Goal: Browse casually: Explore the website without a specific task or goal

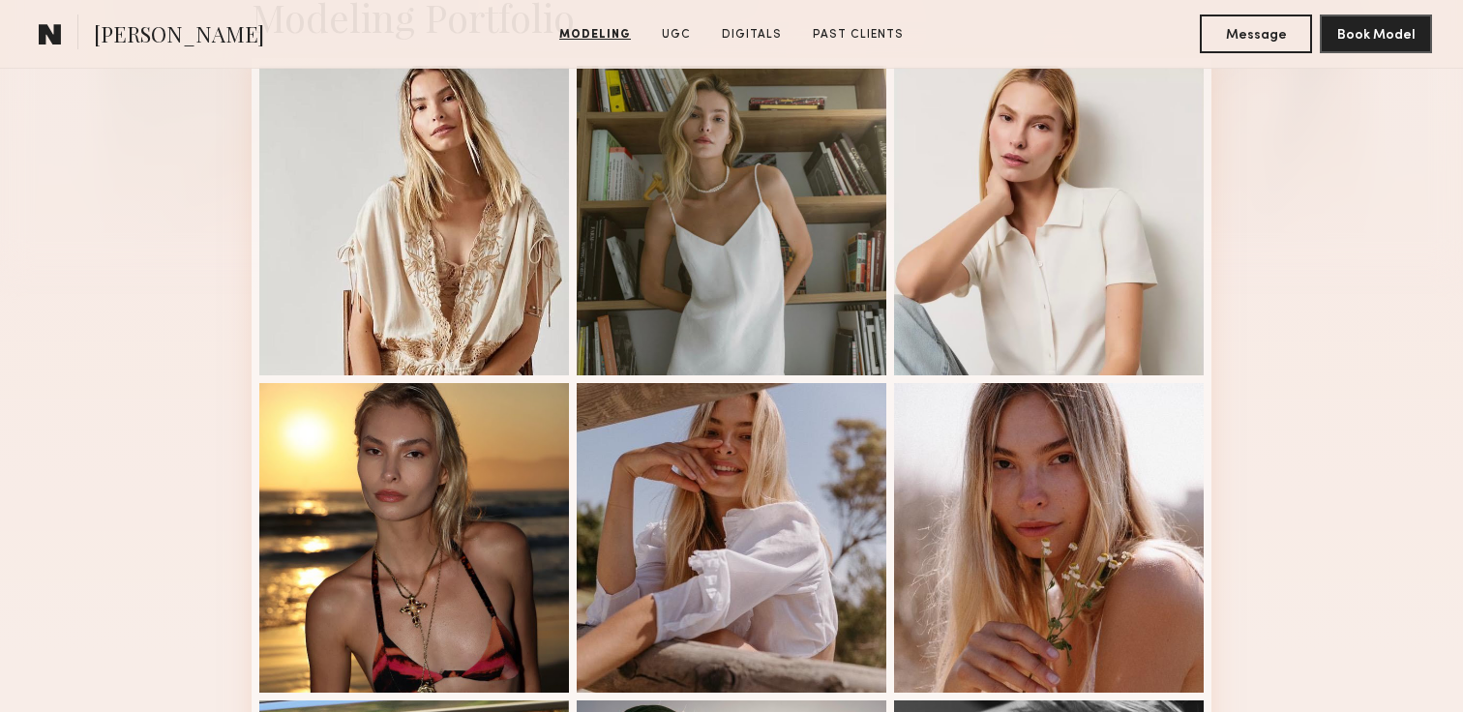
scroll to position [515, 0]
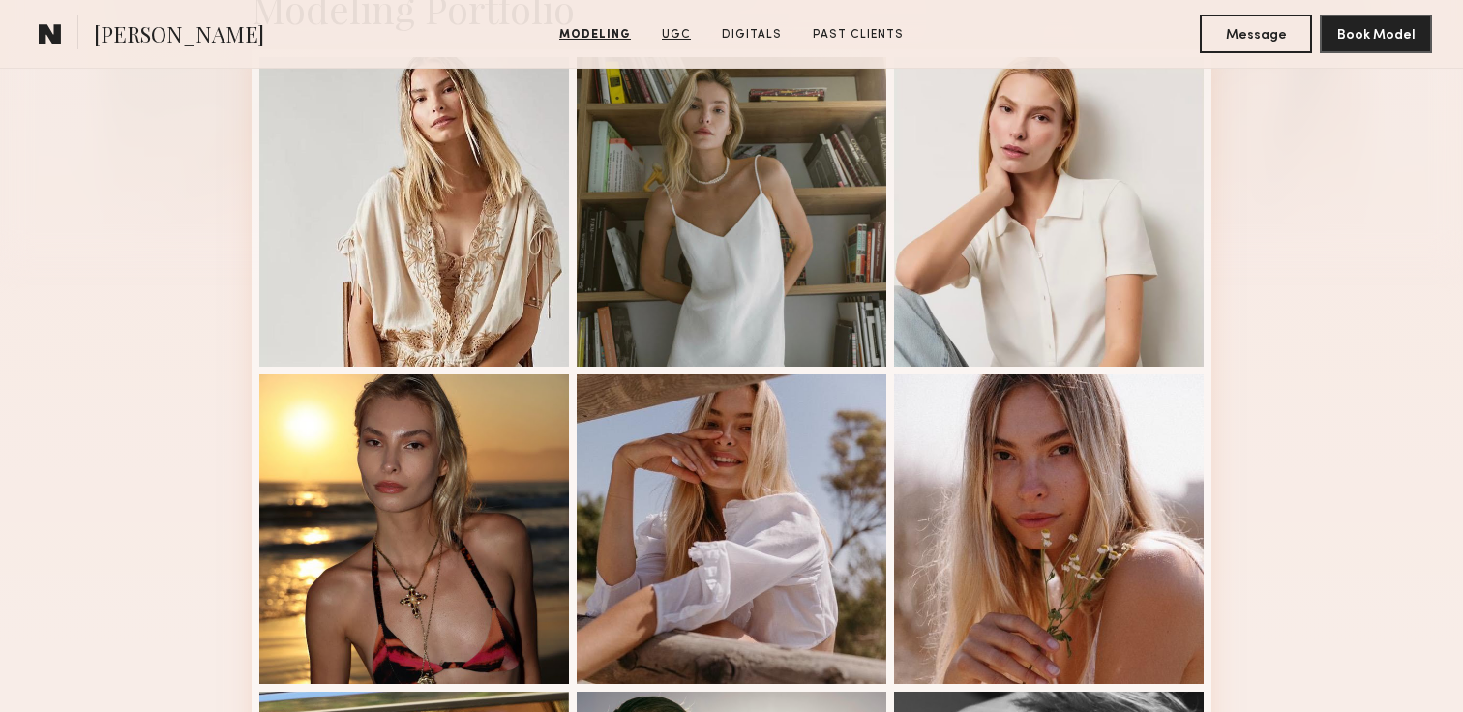
click at [672, 33] on link "UGC" at bounding box center [676, 34] width 45 height 17
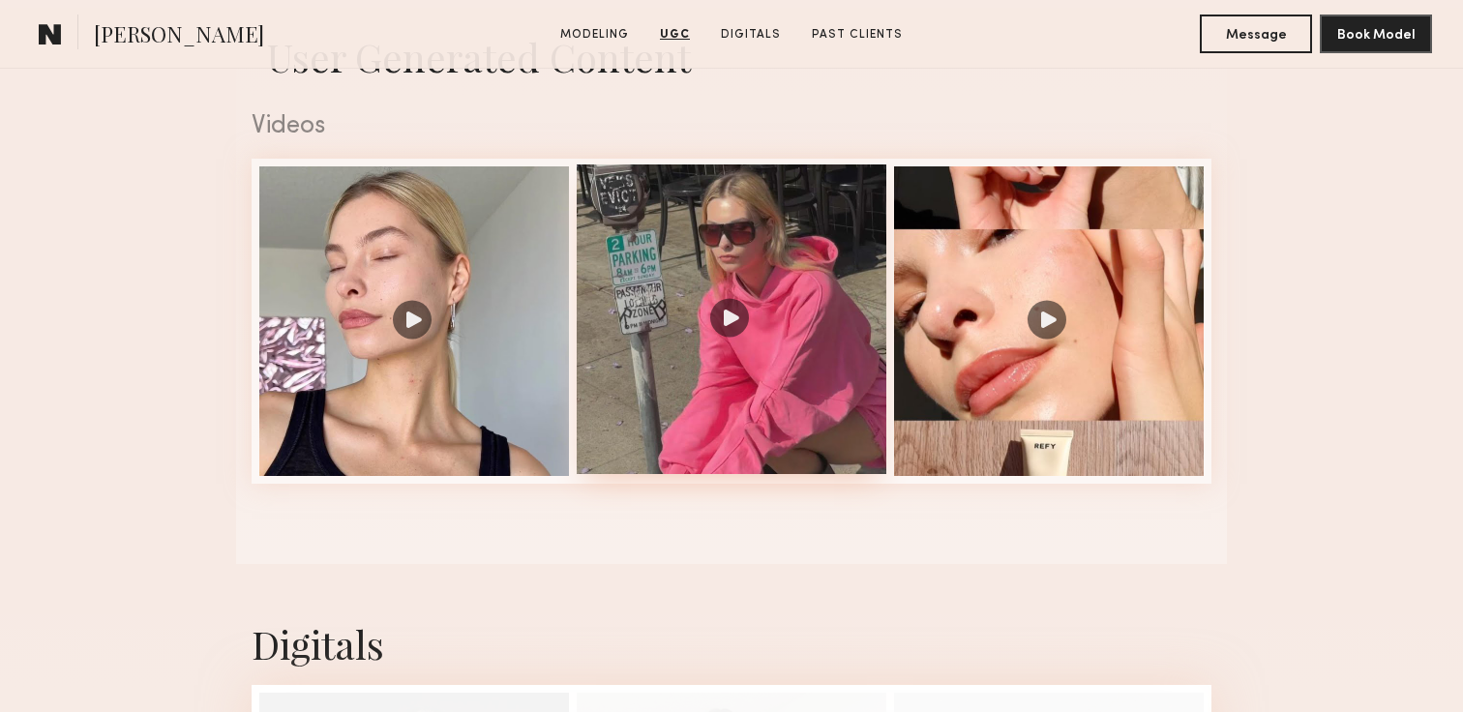
scroll to position [1961, 0]
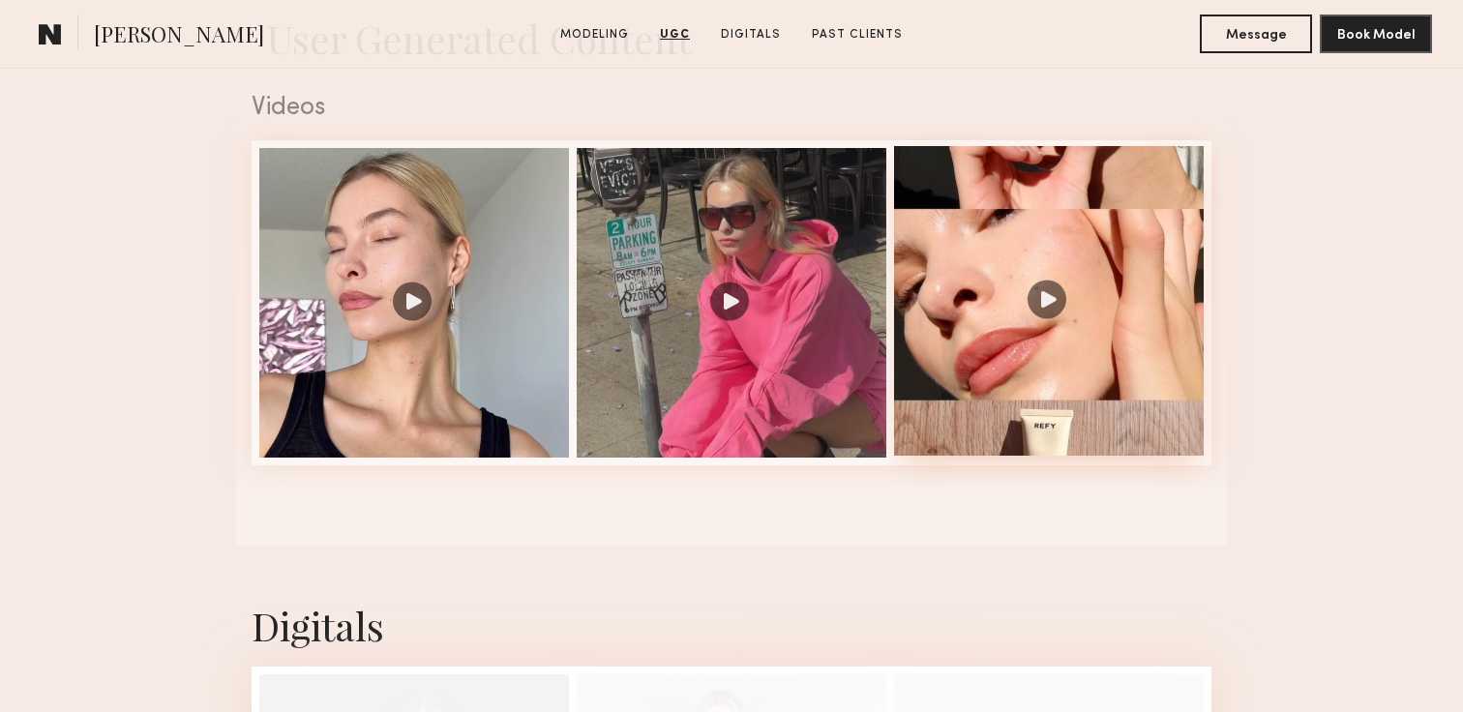
click at [1043, 291] on div at bounding box center [1049, 301] width 310 height 310
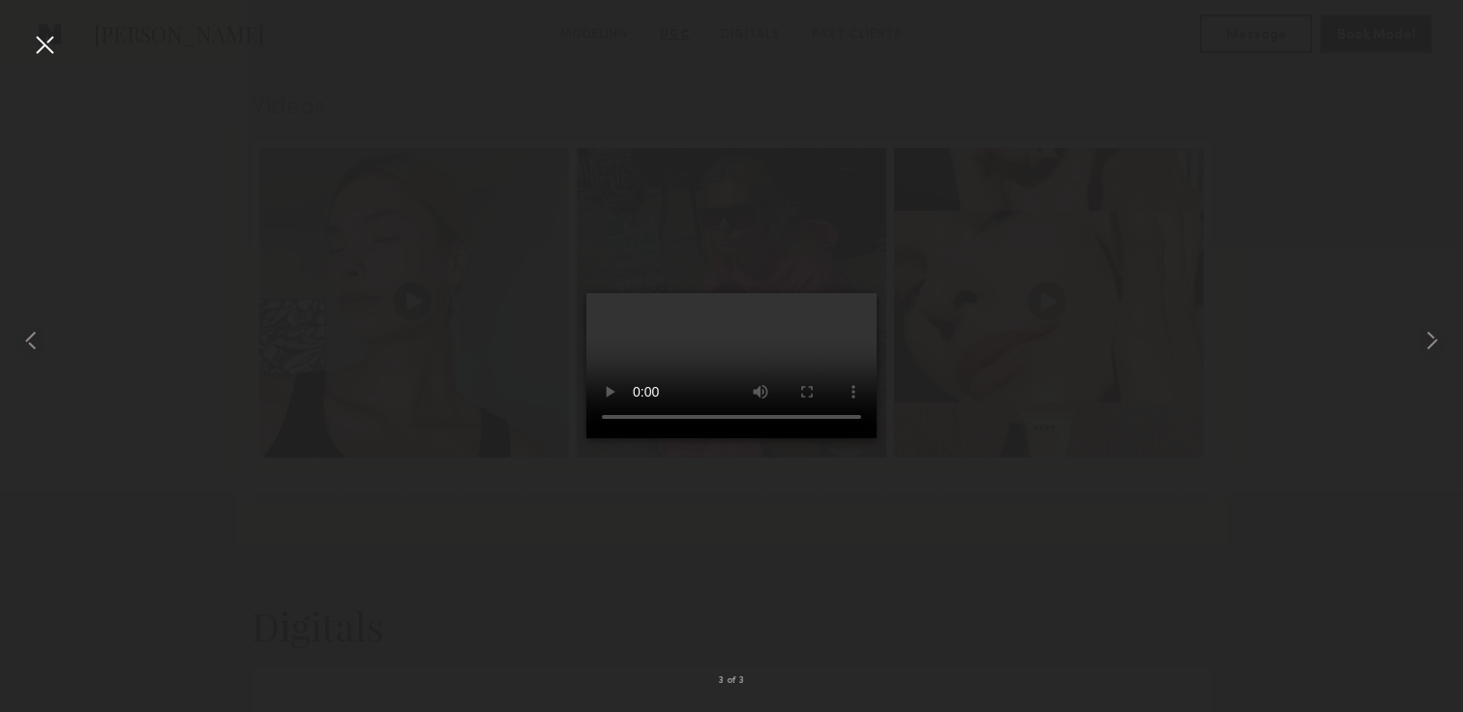
click at [52, 43] on div at bounding box center [44, 44] width 31 height 31
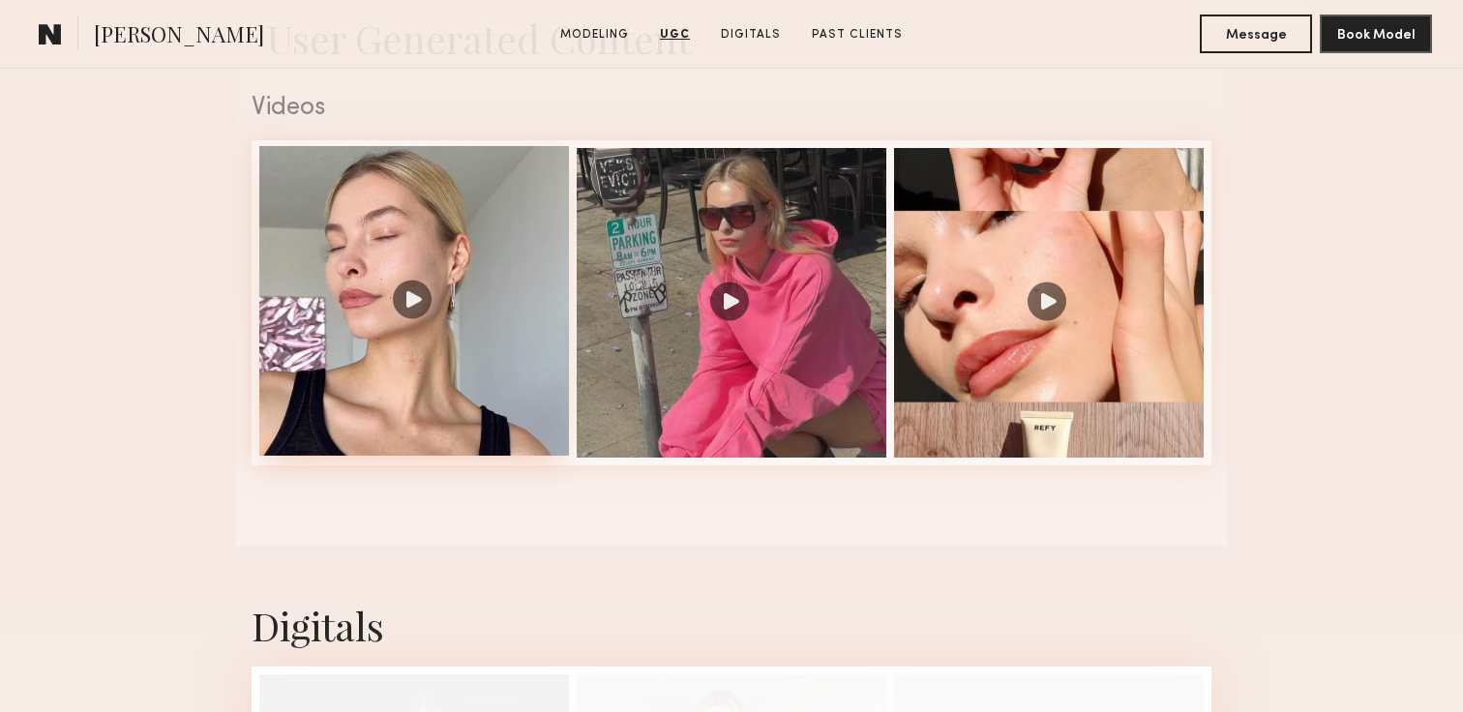
click at [421, 279] on div at bounding box center [414, 301] width 310 height 310
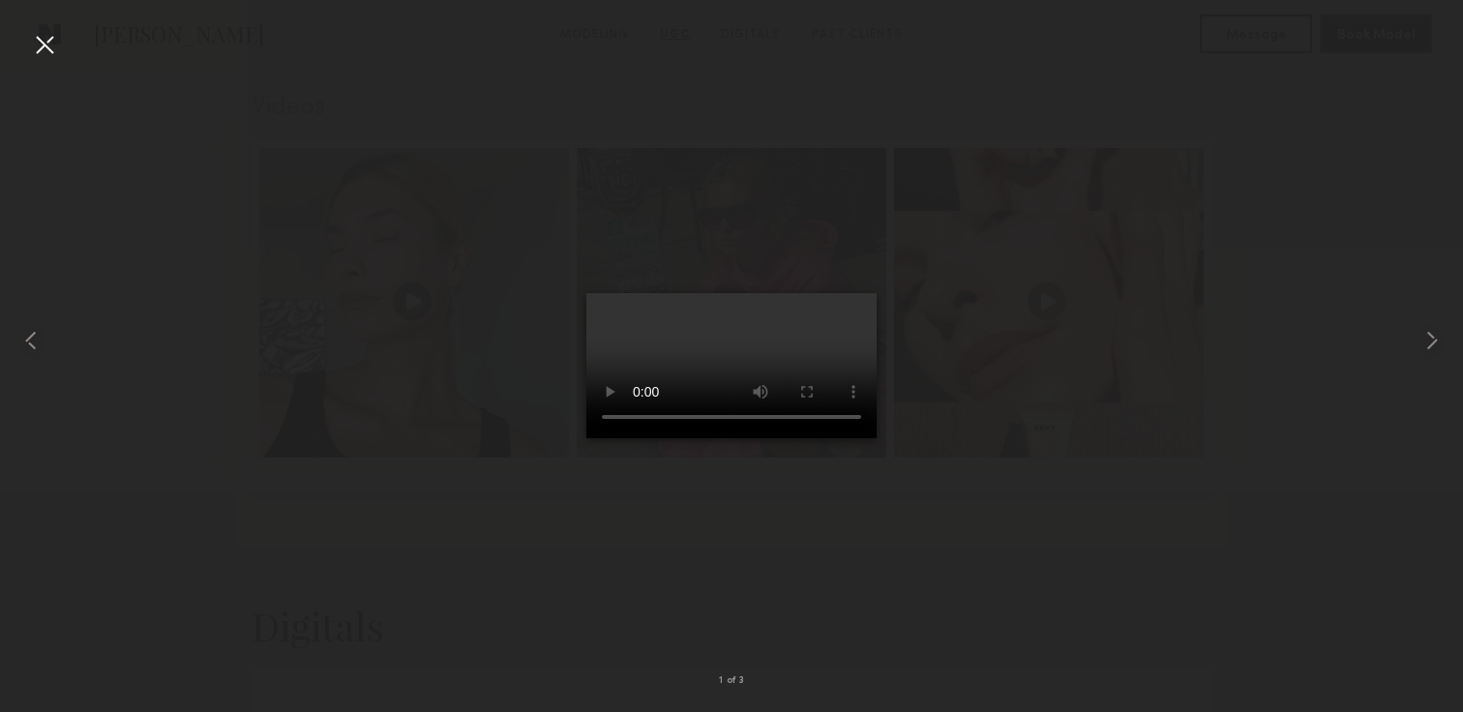
click at [40, 51] on div at bounding box center [44, 44] width 31 height 31
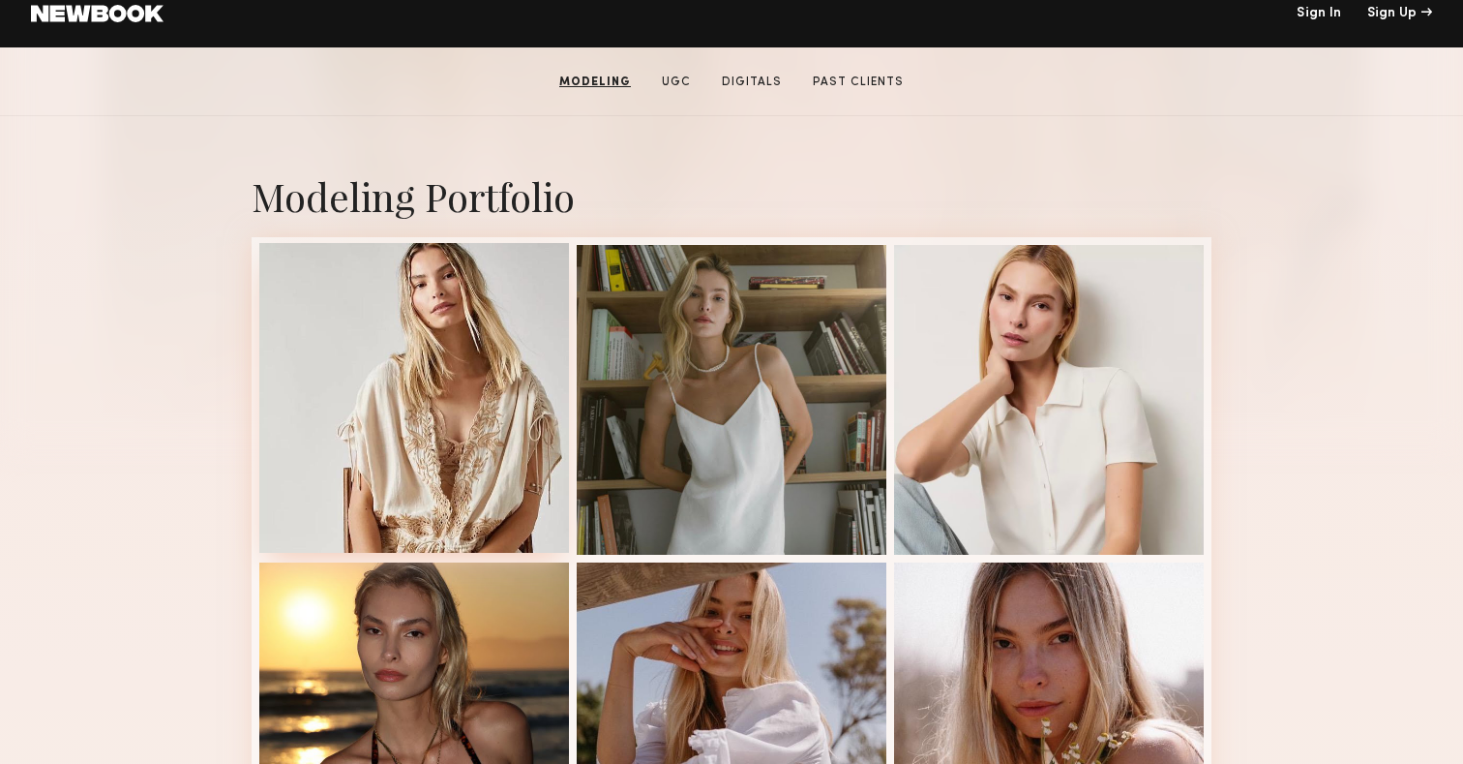
scroll to position [330, 0]
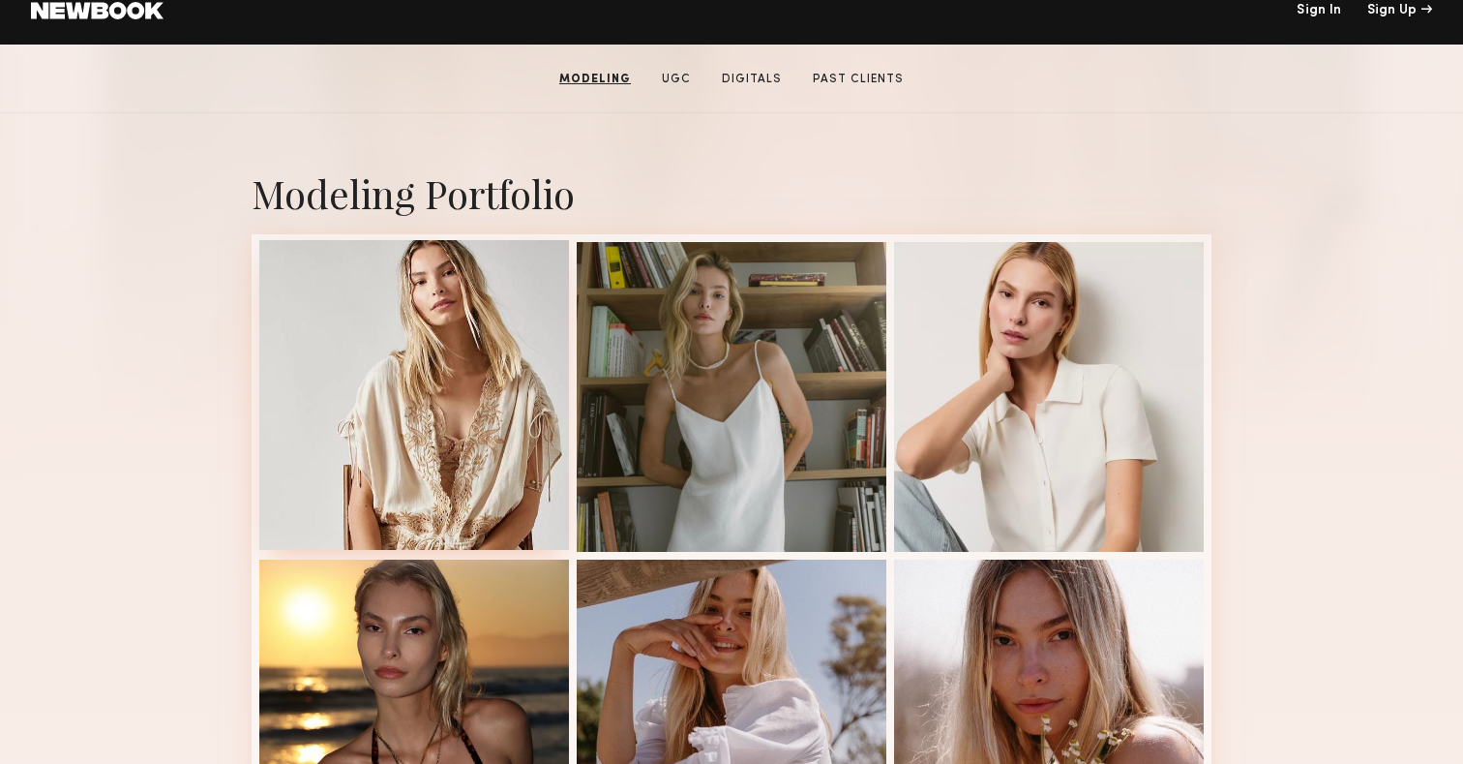
click at [456, 439] on div at bounding box center [414, 395] width 310 height 310
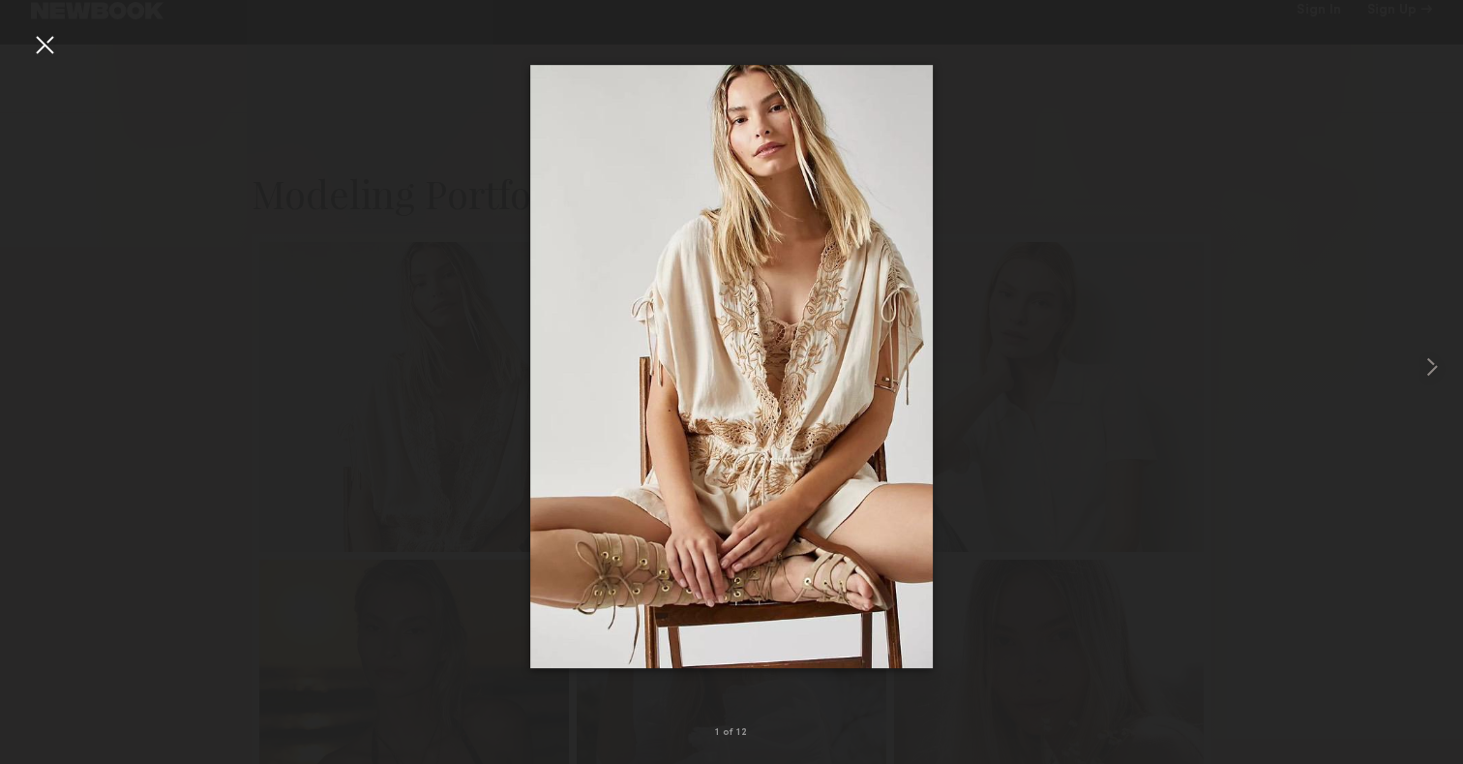
click at [784, 330] on img at bounding box center [731, 367] width 403 height 604
click at [1051, 82] on div at bounding box center [731, 366] width 1463 height 671
click at [1457, 149] on div at bounding box center [1434, 366] width 58 height 671
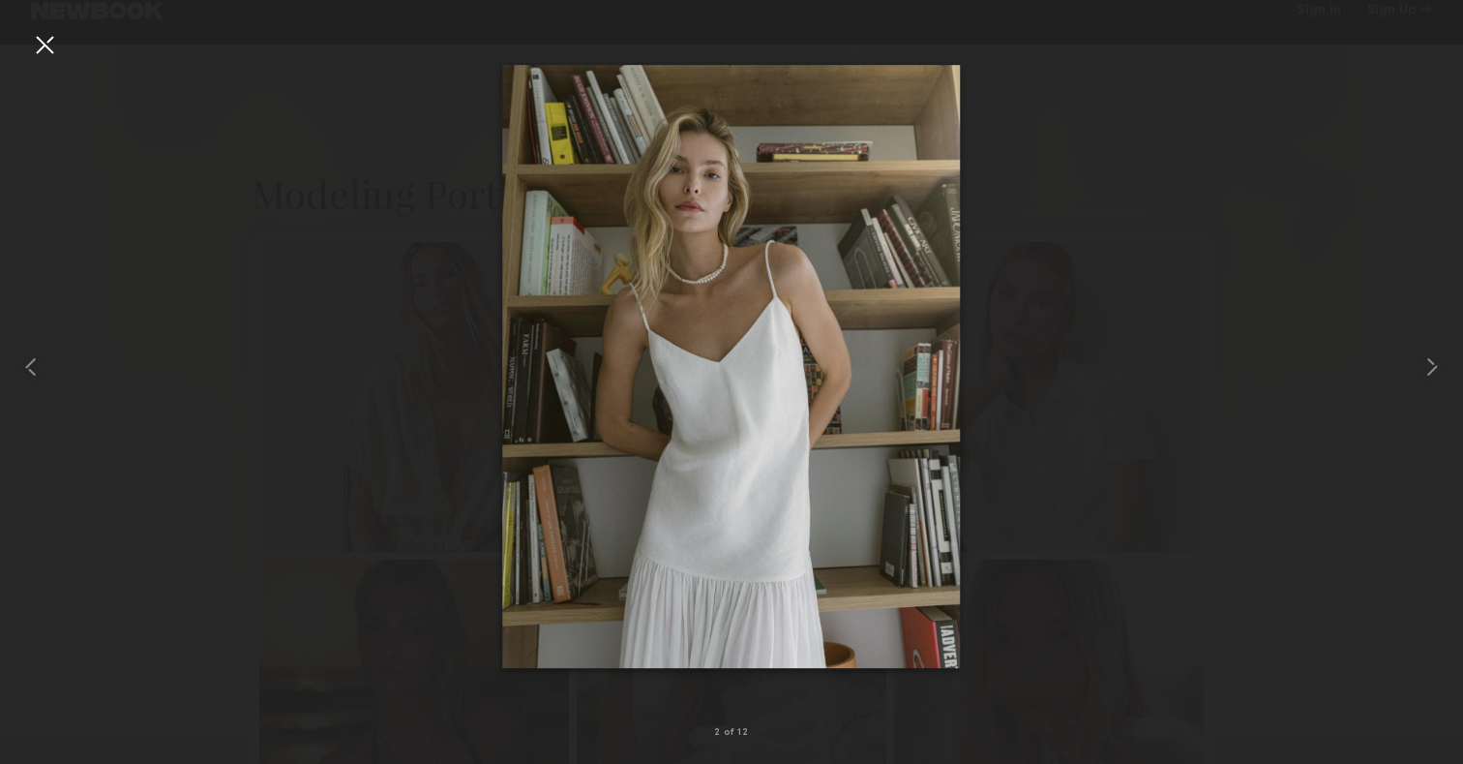
click at [57, 46] on div at bounding box center [44, 44] width 31 height 31
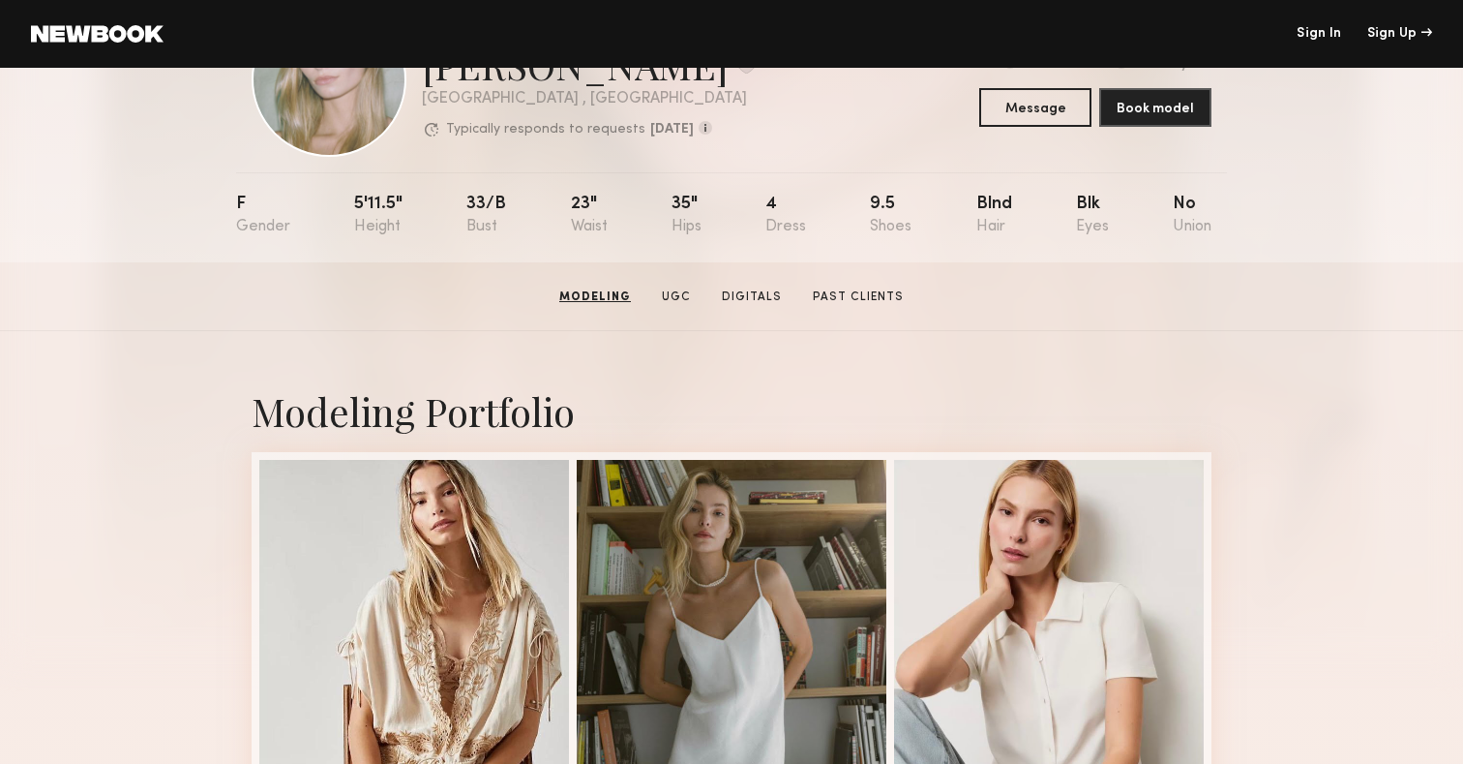
scroll to position [0, 0]
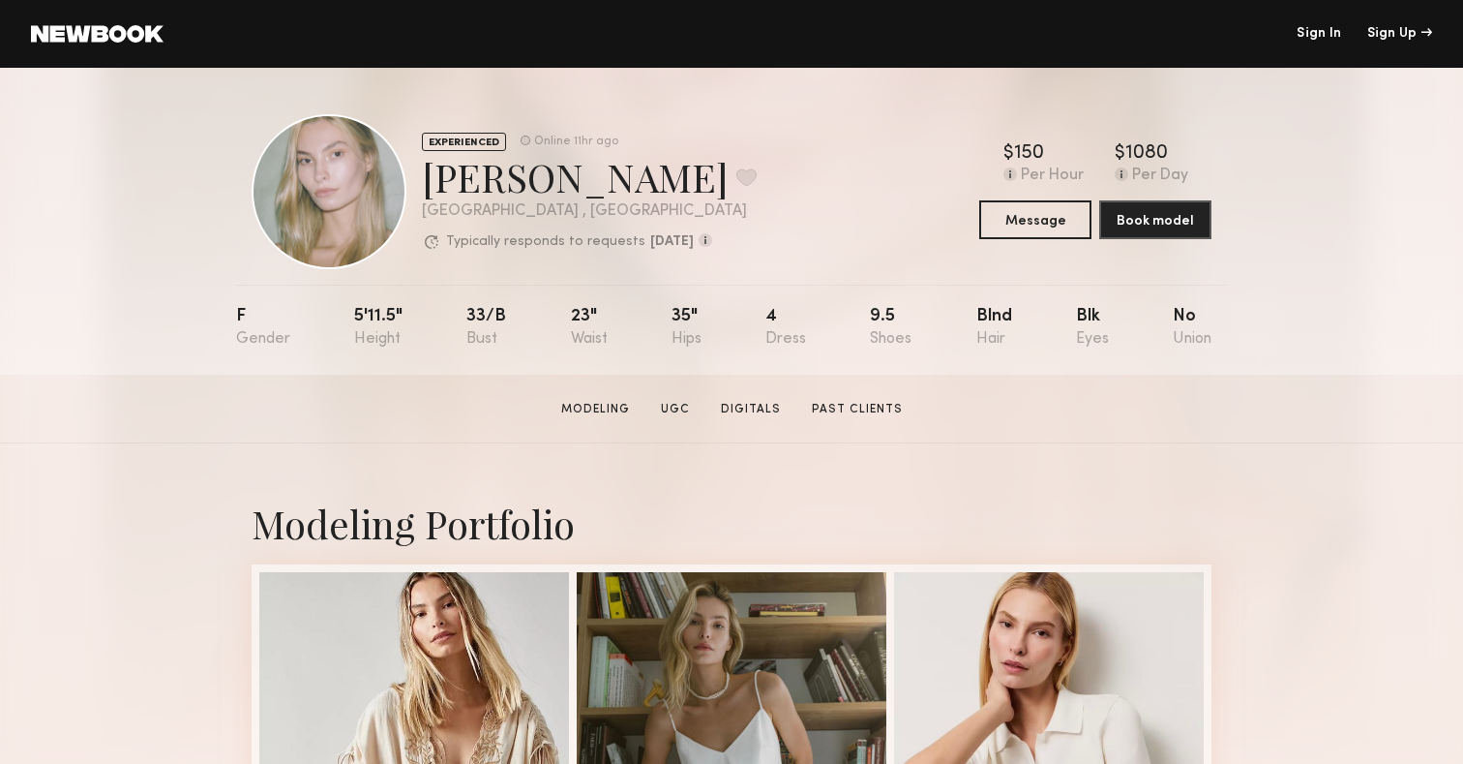
click at [742, 140] on div "EXPERIENCED Online 11hr ago [PERSON_NAME] Favorite [GEOGRAPHIC_DATA] , [GEOGRAP…" at bounding box center [732, 191] width 960 height 155
